Goal: Information Seeking & Learning: Find specific fact

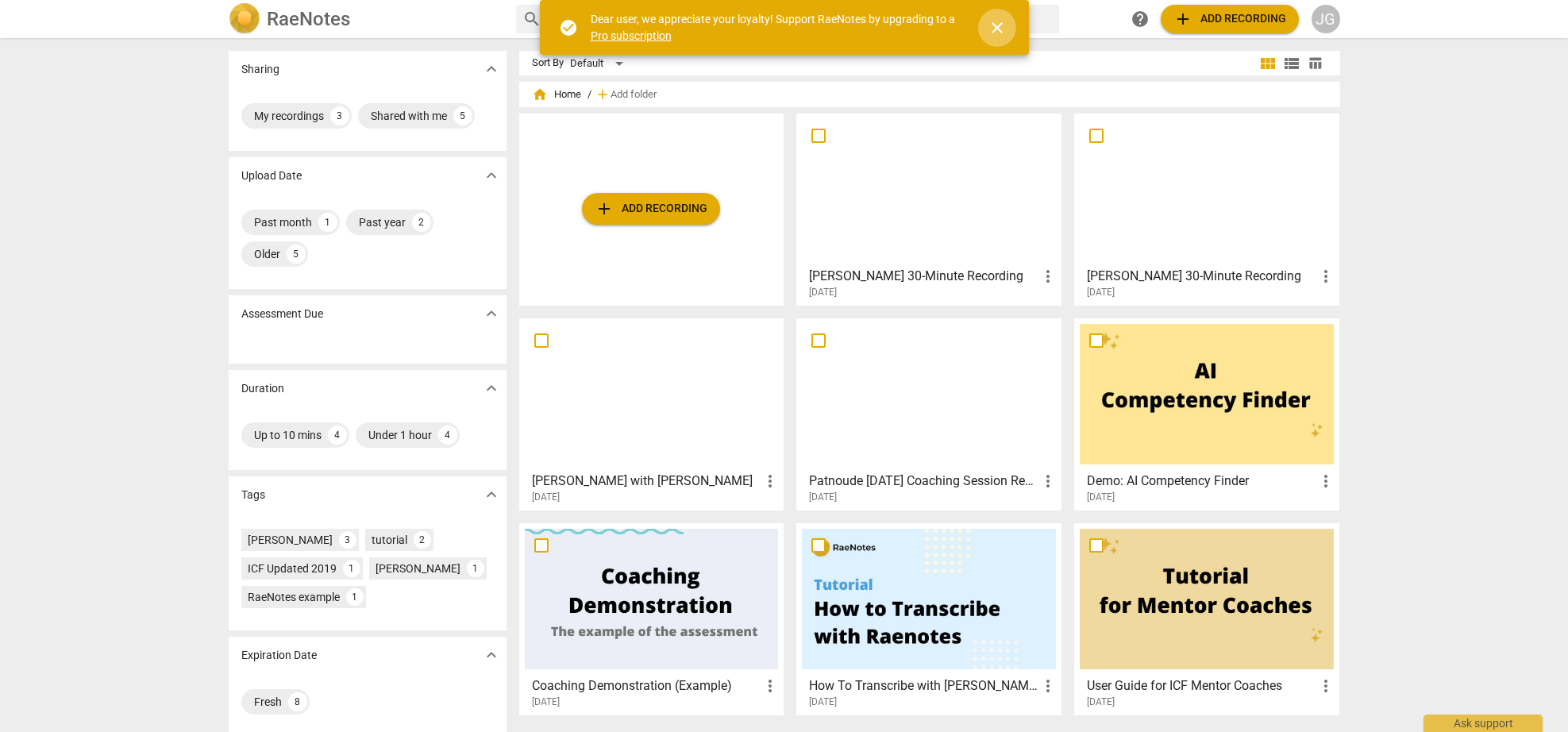
click at [981, 34] on span "close" at bounding box center [996, 28] width 38 height 19
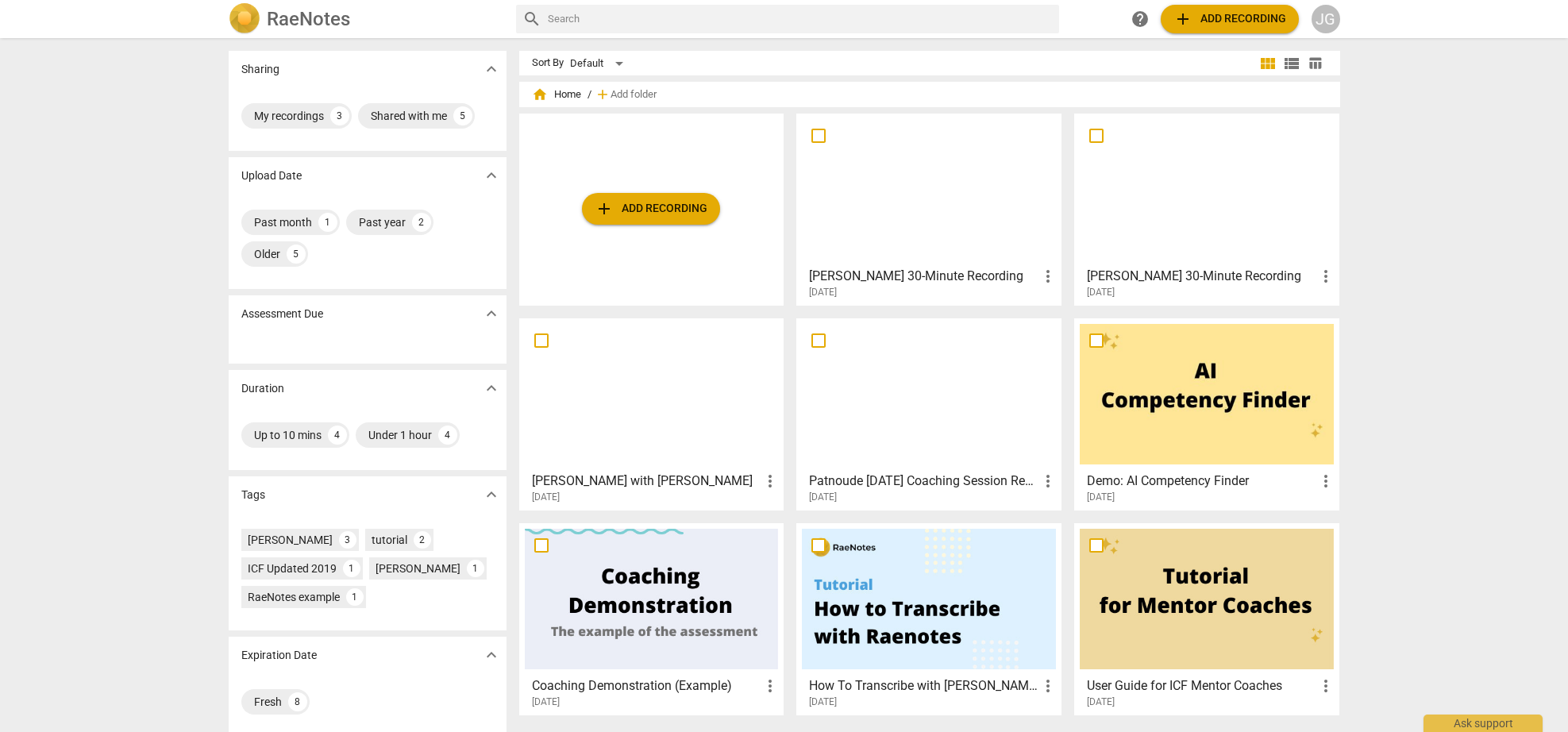
click at [568, 12] on input "text" at bounding box center [800, 19] width 505 height 26
type input "[PERSON_NAME]"
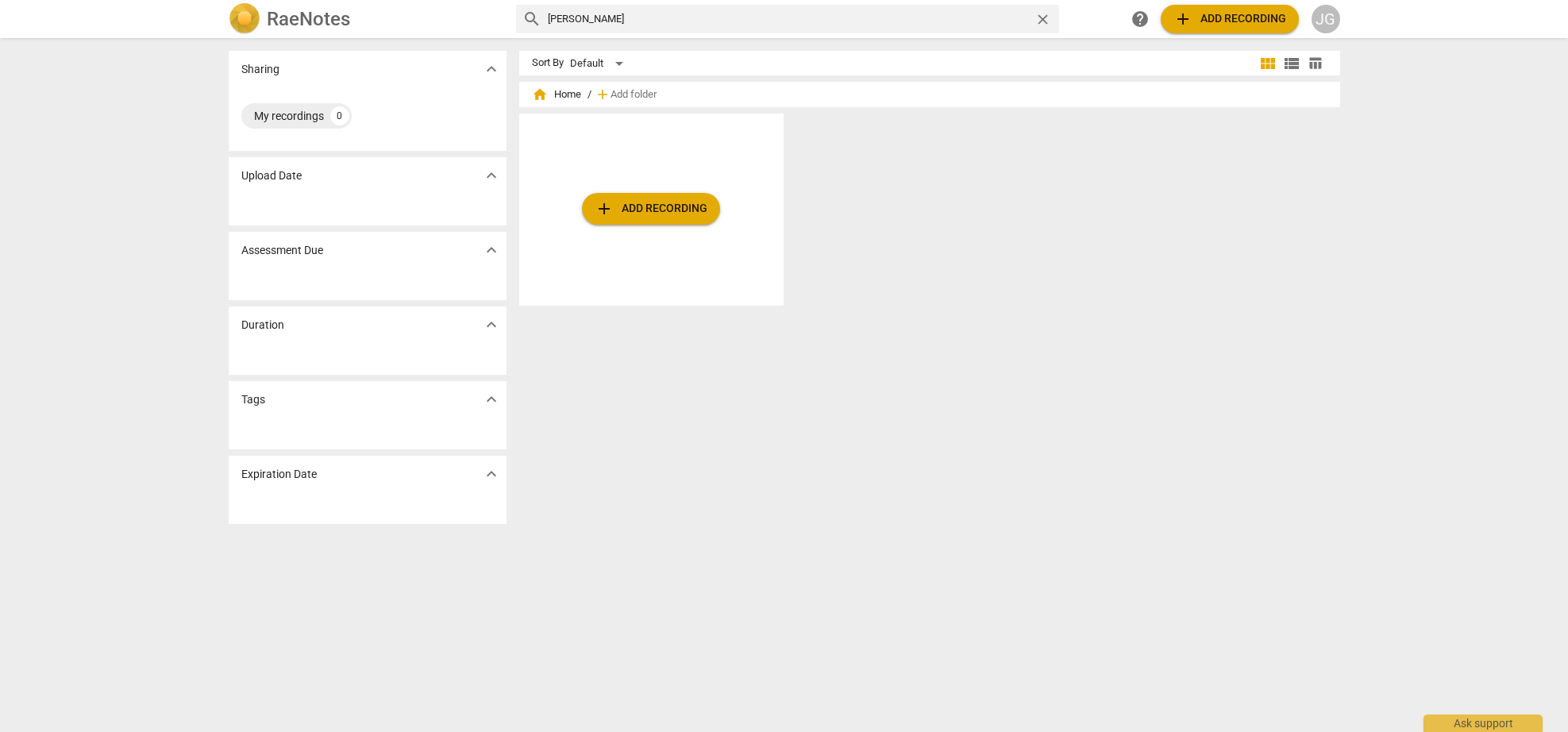
drag, startPoint x: 593, startPoint y: 23, endPoint x: 536, endPoint y: 17, distance: 57.3
click at [537, 17] on div "search [PERSON_NAME]" at bounding box center [787, 19] width 543 height 28
click at [309, 115] on div "My recordings" at bounding box center [289, 116] width 70 height 16
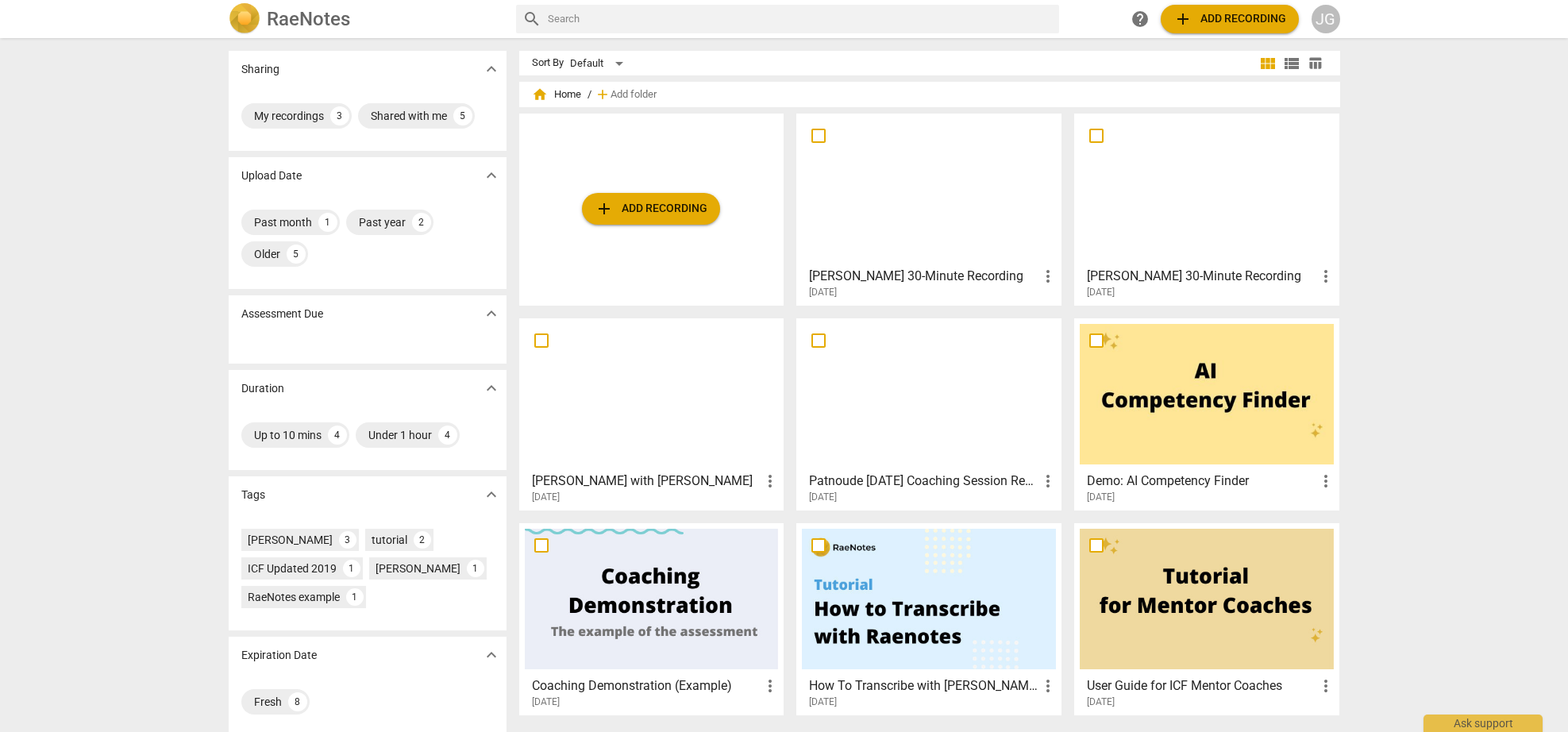
scroll to position [11, 0]
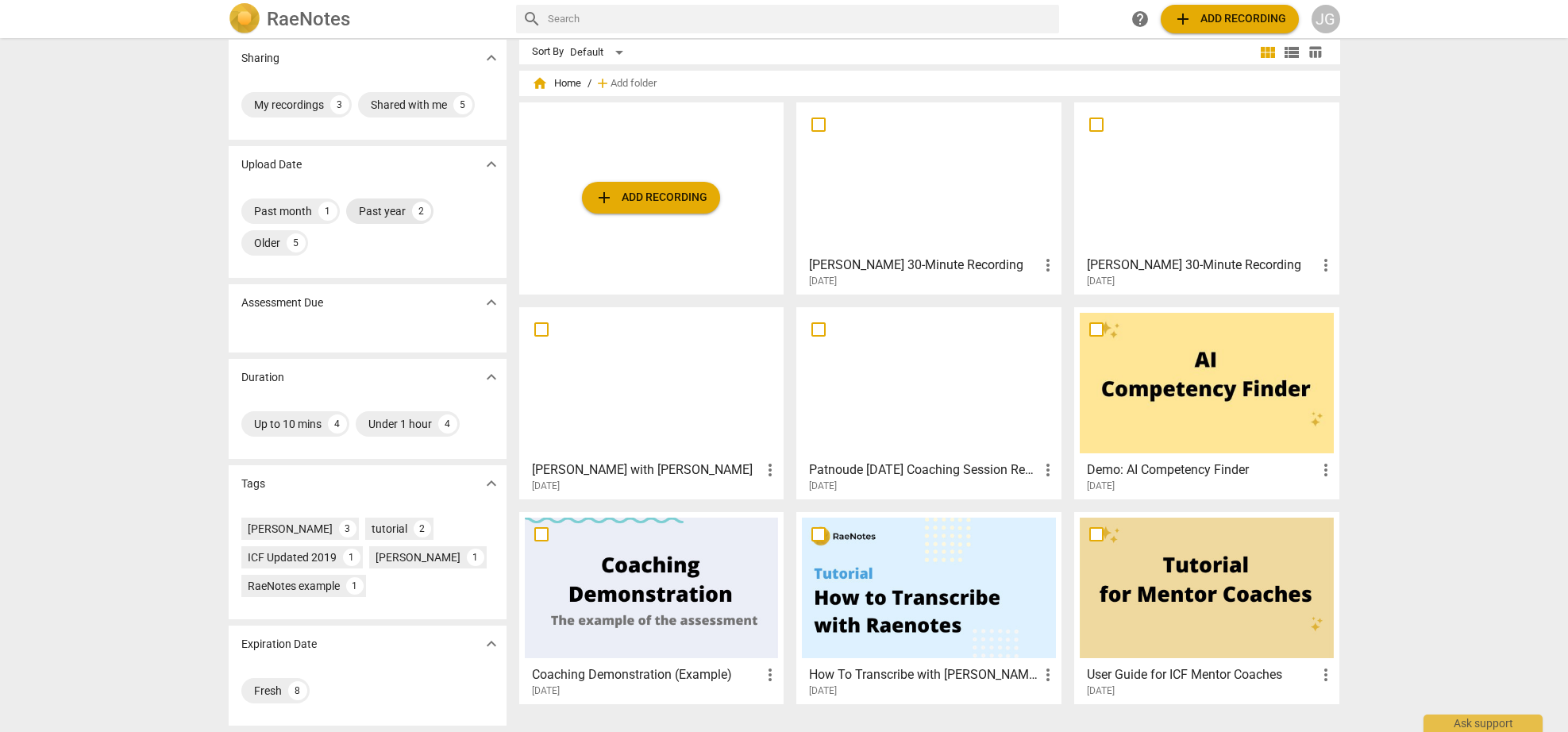
click at [369, 218] on div "Past year" at bounding box center [382, 211] width 47 height 16
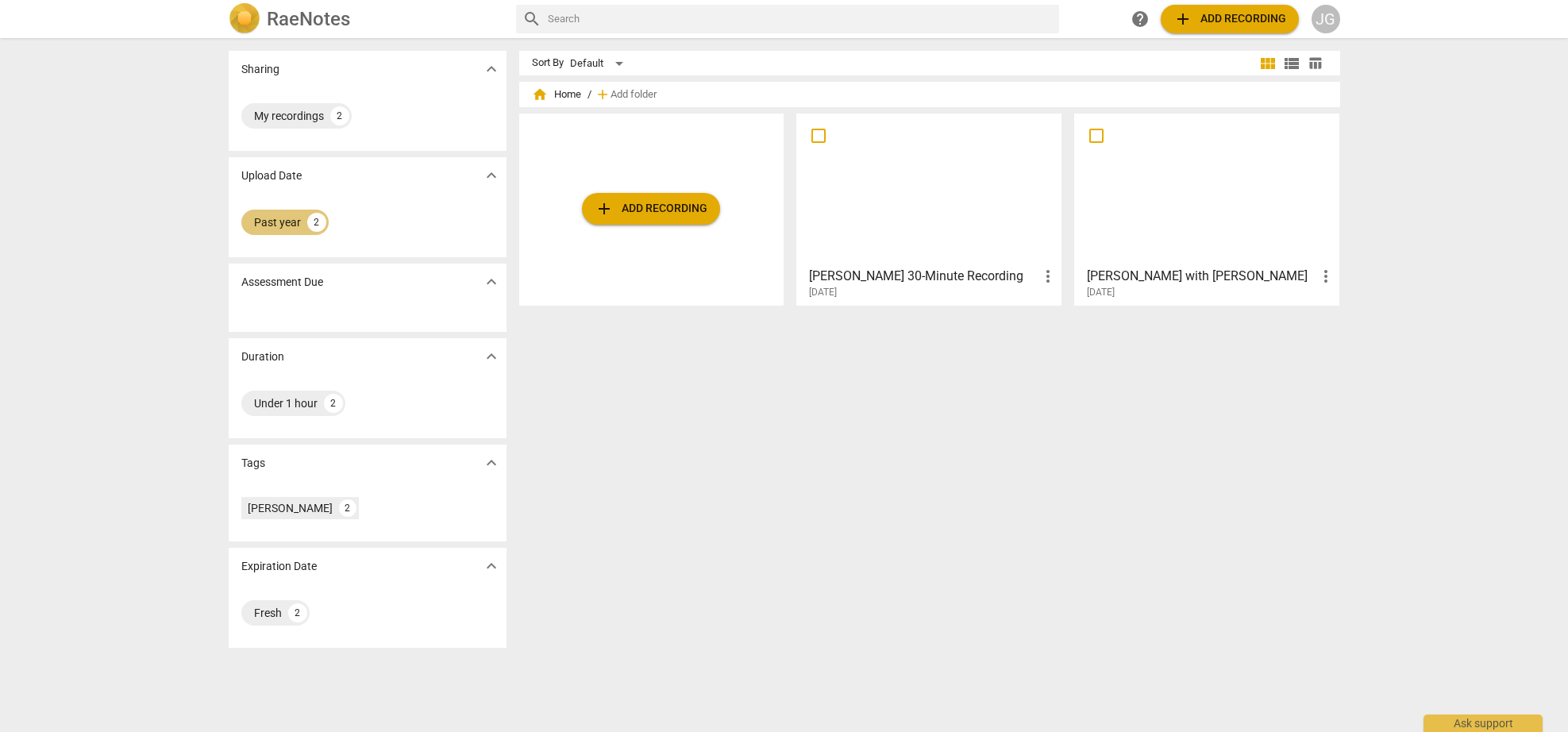
click at [292, 230] on div "Past year" at bounding box center [277, 223] width 47 height 16
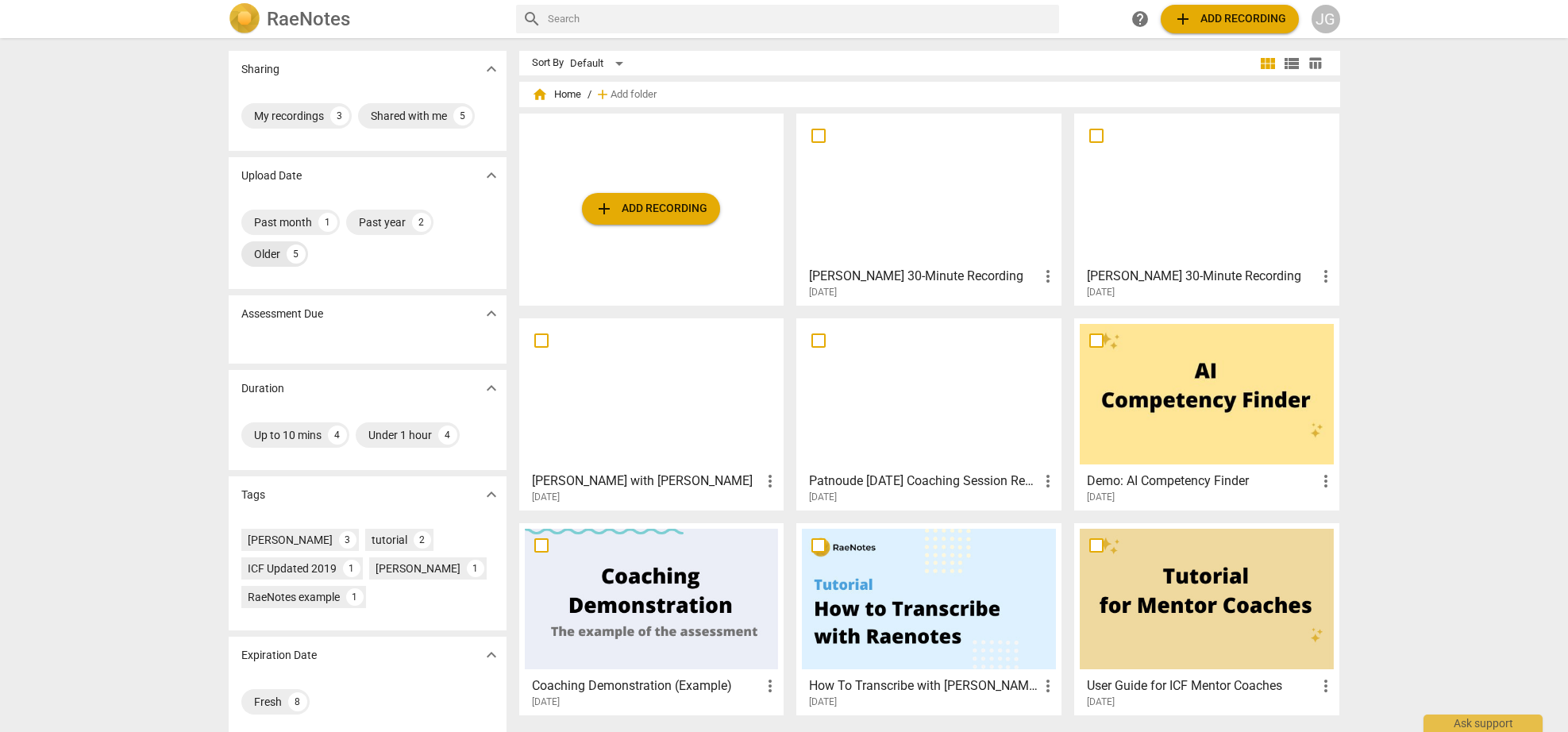
click at [275, 249] on div "Older" at bounding box center [268, 254] width 27 height 16
